Goal: Check status: Check status

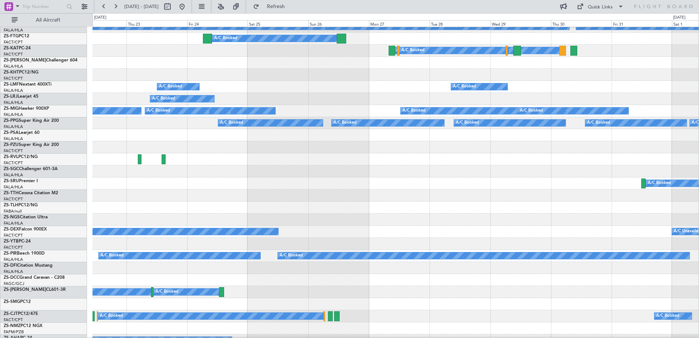
scroll to position [115, 0]
click at [414, 82] on div "A/C Booked A/C Booked" at bounding box center [396, 87] width 606 height 12
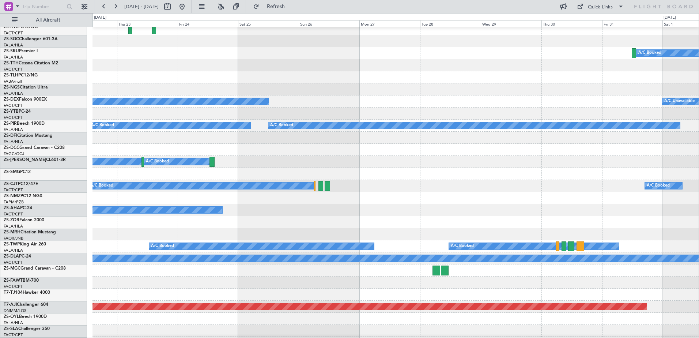
scroll to position [246, 0]
click at [416, 91] on div at bounding box center [396, 89] width 606 height 12
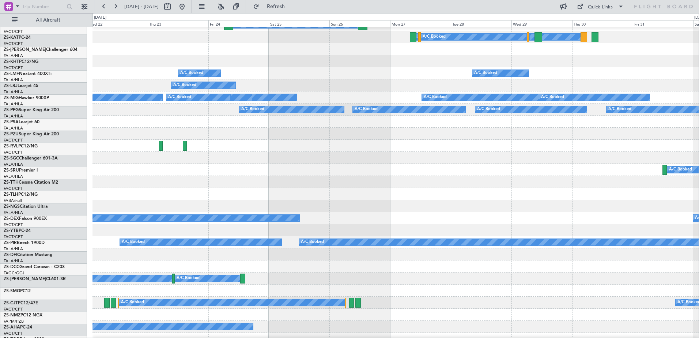
scroll to position [125, 0]
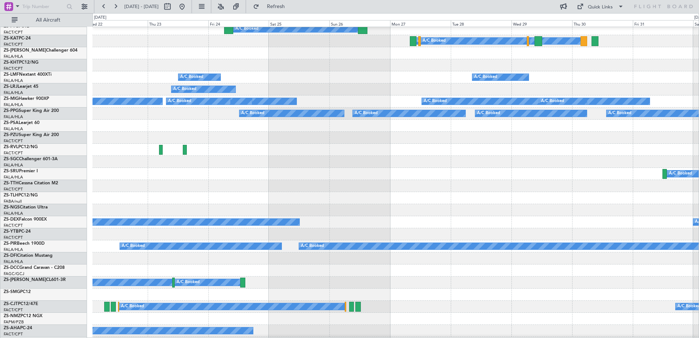
click at [420, 196] on div at bounding box center [396, 198] width 606 height 12
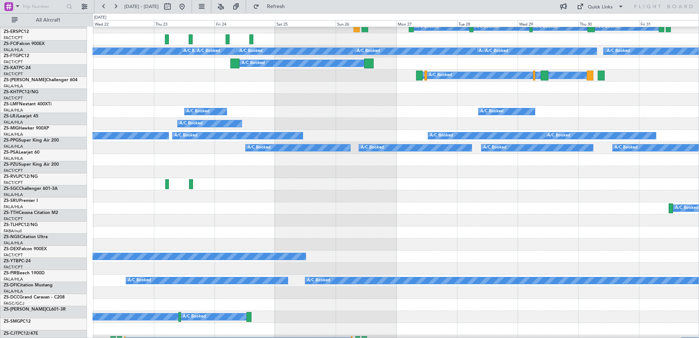
scroll to position [110, 0]
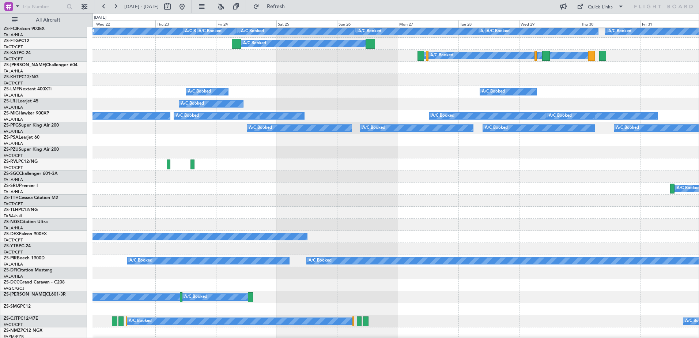
click at [437, 182] on div at bounding box center [396, 176] width 606 height 12
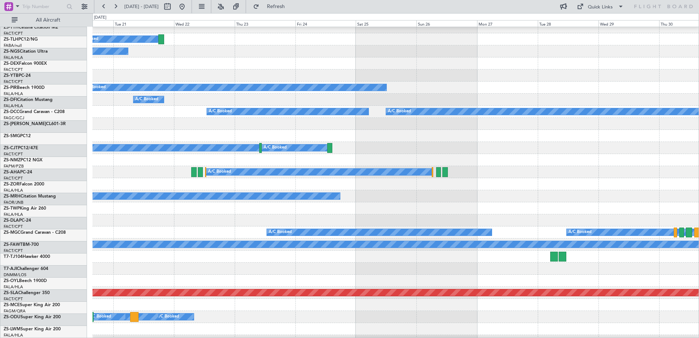
scroll to position [253, 0]
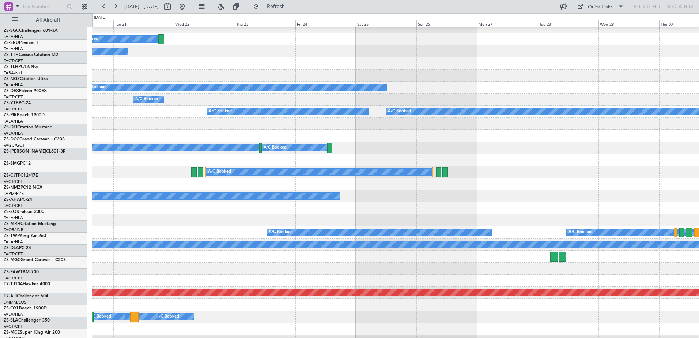
click at [551, 338] on html "[DATE] - [DATE] Refresh Quick Links All Aircraft A/C Booked A/C Booked A/C Book…" at bounding box center [349, 169] width 699 height 338
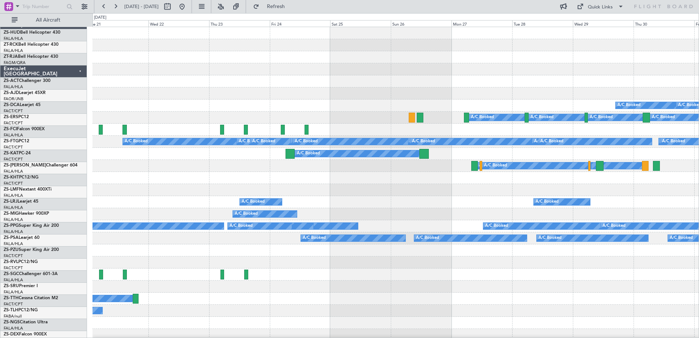
scroll to position [0, 0]
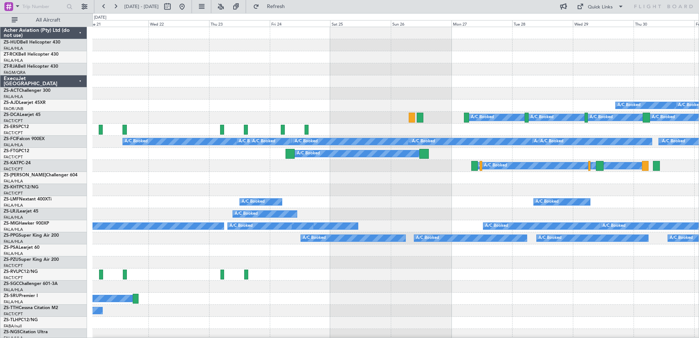
click at [473, 196] on div "A/C Unavailable" at bounding box center [396, 190] width 606 height 12
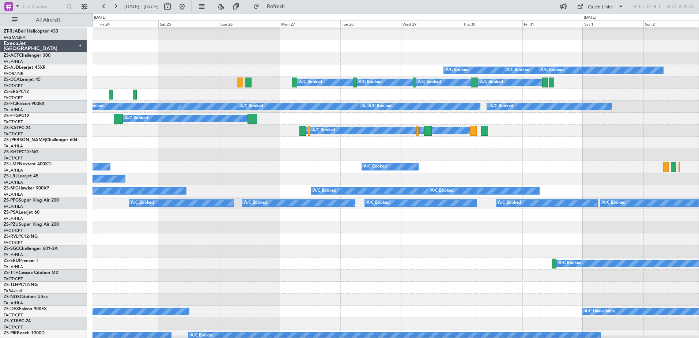
scroll to position [35, 0]
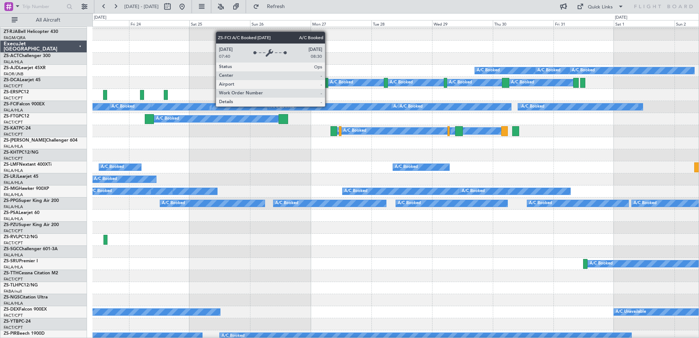
click at [328, 106] on div "A/C Booked" at bounding box center [330, 106] width 123 height 7
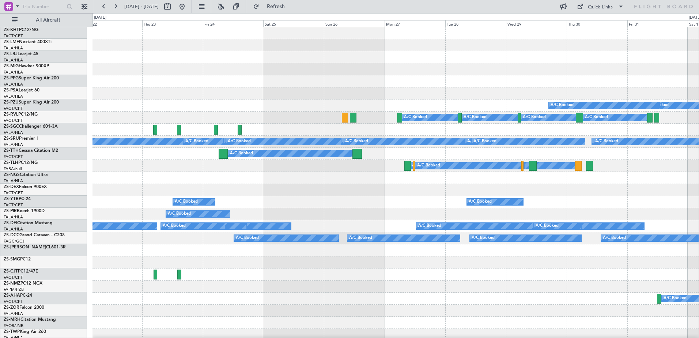
scroll to position [0, 0]
